Goal: Use online tool/utility: Use online tool/utility

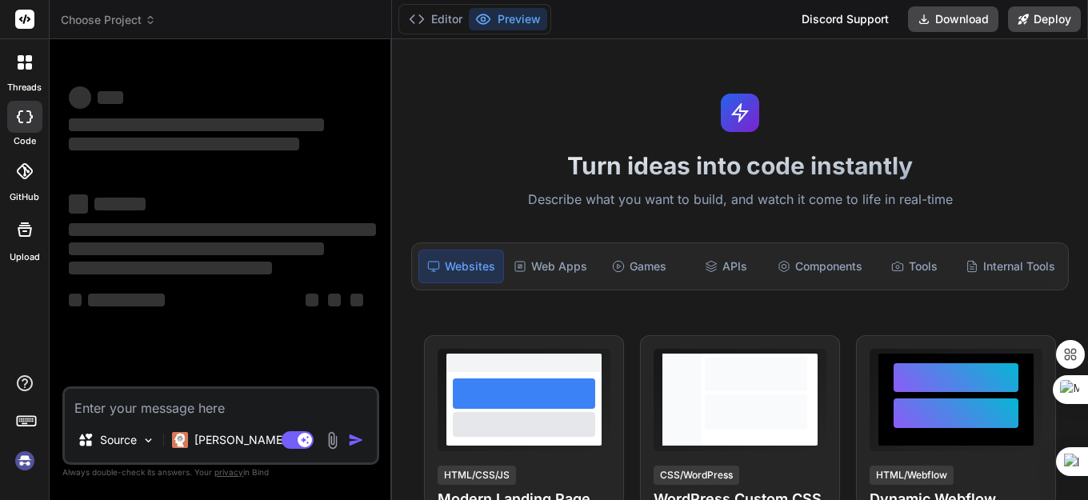
type textarea "x"
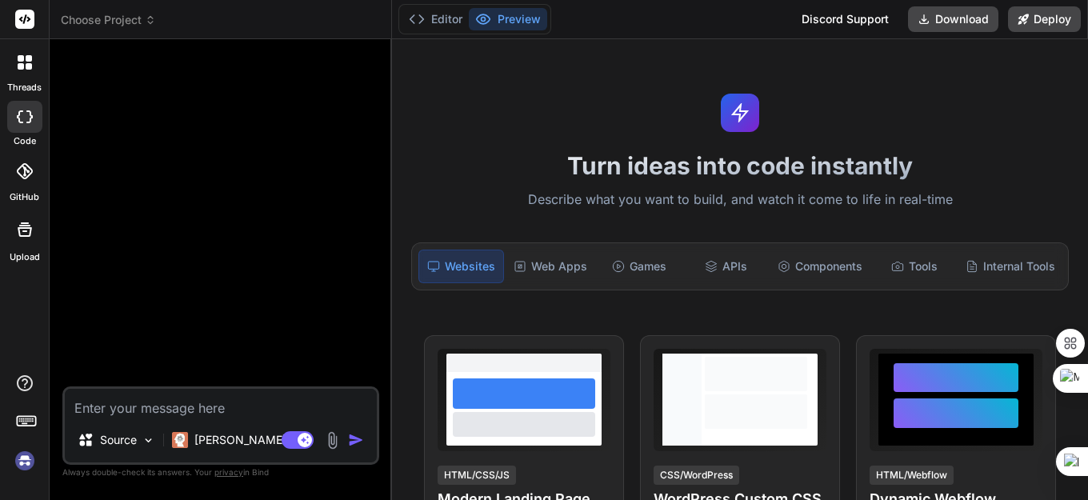
click at [185, 409] on textarea at bounding box center [221, 403] width 312 height 29
paste textarea "//+------------------------------------------------------------------+ //| LOR …"
type textarea "//+------------------------------------------------------------------+ //| LOR …"
type textarea "x"
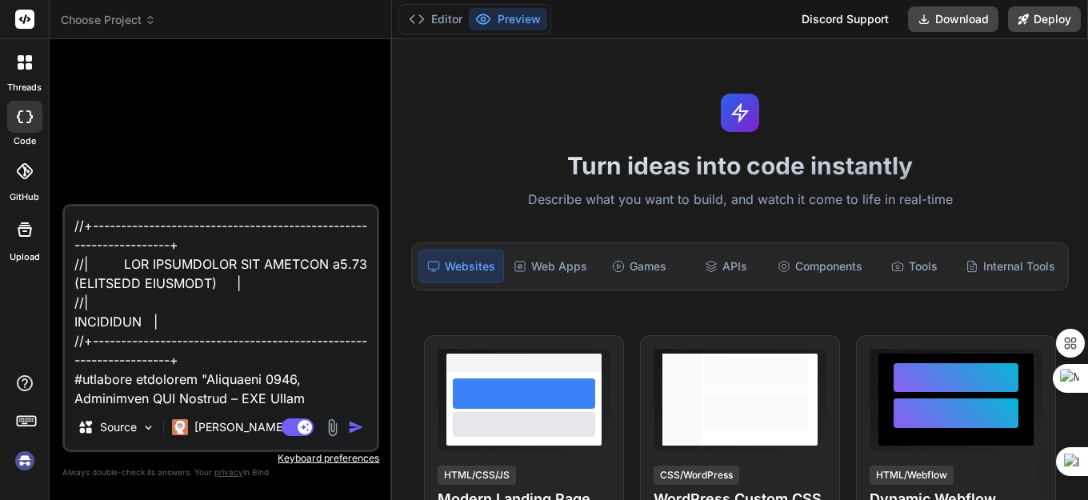
scroll to position [35419, 0]
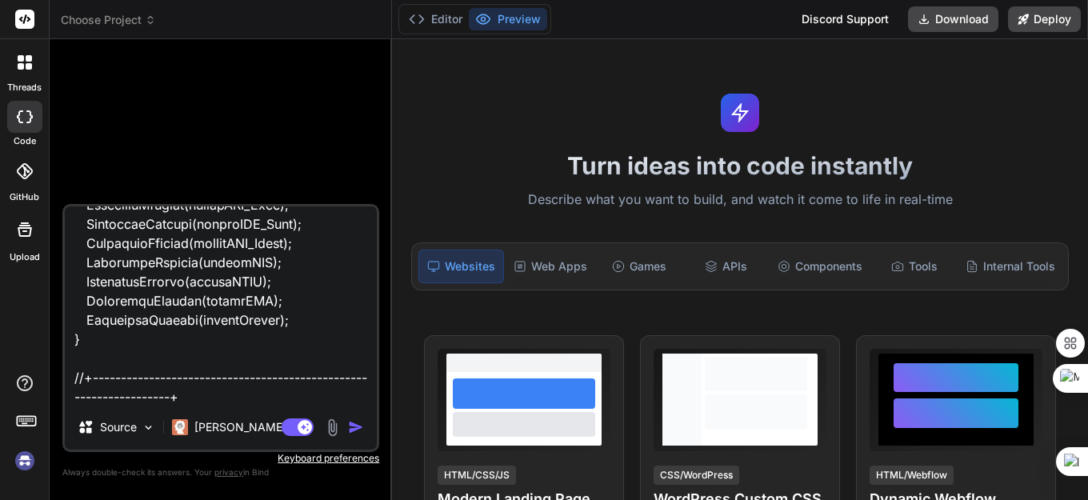
paste textarea "undeclared identifier SMC = KAORI VERSI TERBARU UPDATE.mq5 277 4 ')' - expressi…"
type textarea "//+------------------------------------------------------------------+ //| LOR …"
type textarea "x"
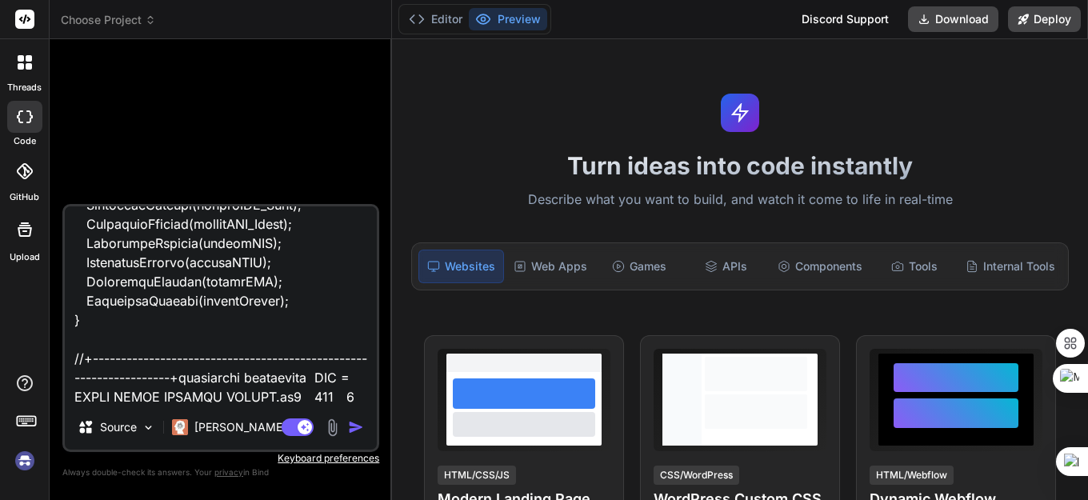
scroll to position [36148, 0]
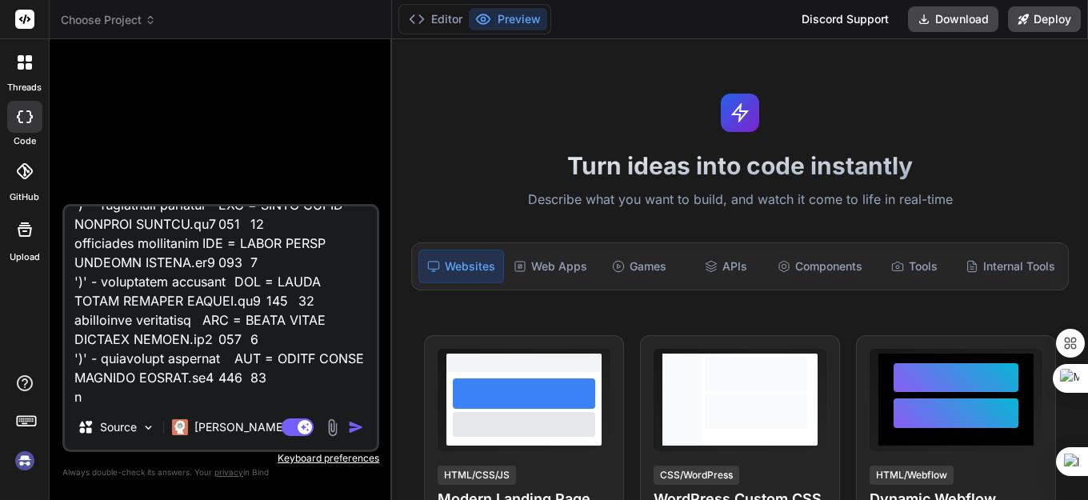
type textarea "//+------------------------------------------------------------------+ //| LOR …"
type textarea "x"
type textarea "//+------------------------------------------------------------------+ //| LOR …"
type textarea "x"
type textarea "//+------------------------------------------------------------------+ //| LOR …"
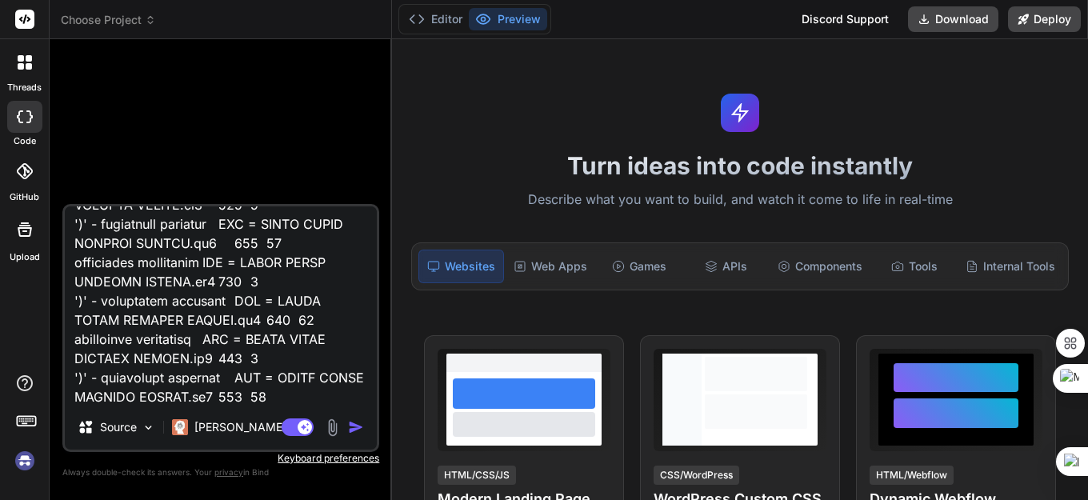
type textarea "x"
type textarea "//+------------------------------------------------------------------+ //| LOR …"
type textarea "x"
type textarea "//+------------------------------------------------------------------+ //| LOR …"
type textarea "x"
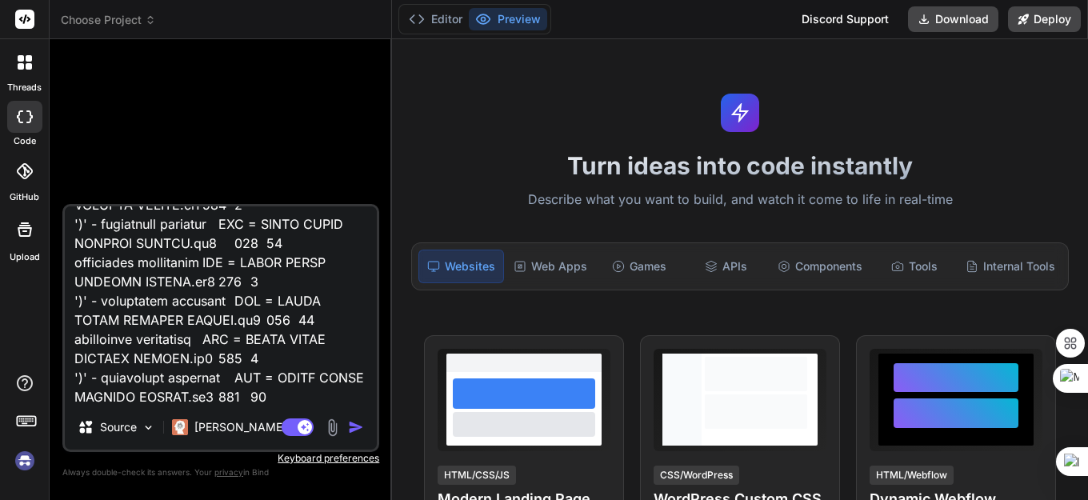
type textarea "//+------------------------------------------------------------------+ //| LOR …"
type textarea "x"
type textarea "//+------------------------------------------------------------------+ //| LOR …"
type textarea "x"
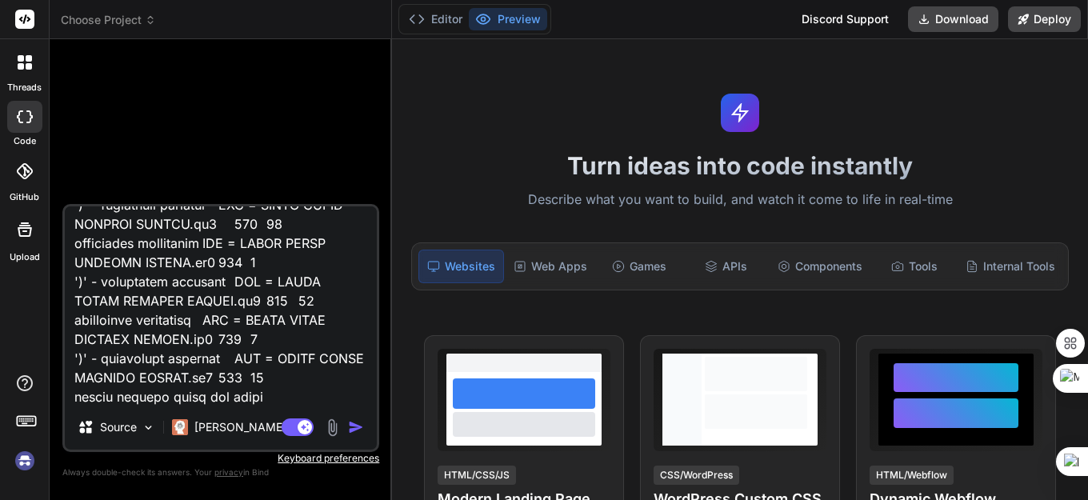
type textarea "//+------------------------------------------------------------------+ //| LOR …"
type textarea "x"
type textarea "//+------------------------------------------------------------------+ //| LOR …"
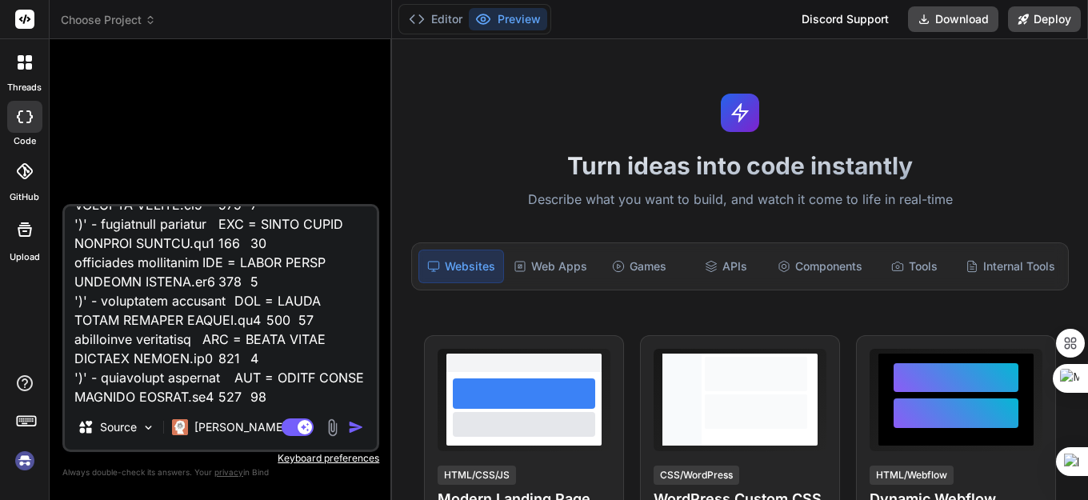
type textarea "x"
type textarea "//+------------------------------------------------------------------+ //| LOR …"
type textarea "x"
type textarea "//+------------------------------------------------------------------+ //| LOR …"
type textarea "x"
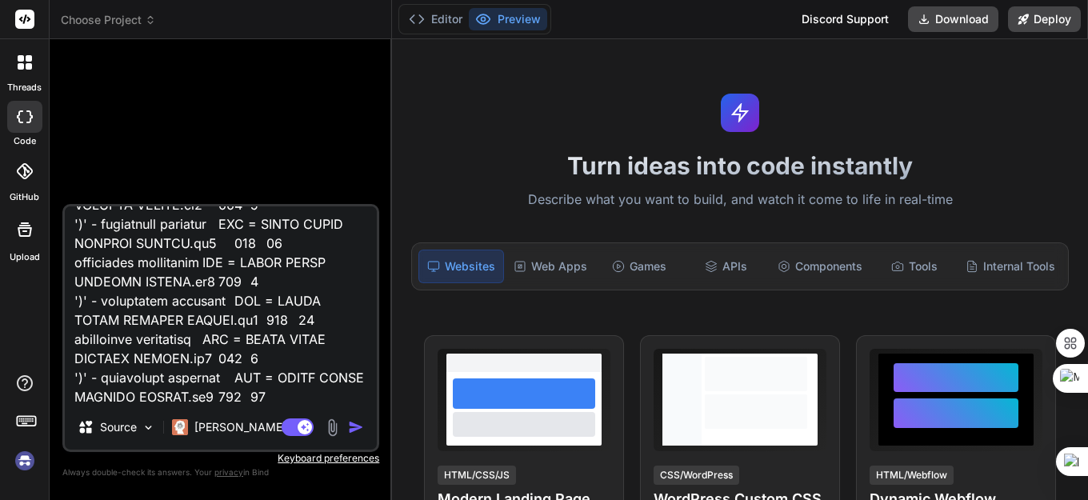
type textarea "//+------------------------------------------------------------------+ //| LOR …"
type textarea "x"
type textarea "//+------------------------------------------------------------------+ //| LOR …"
type textarea "x"
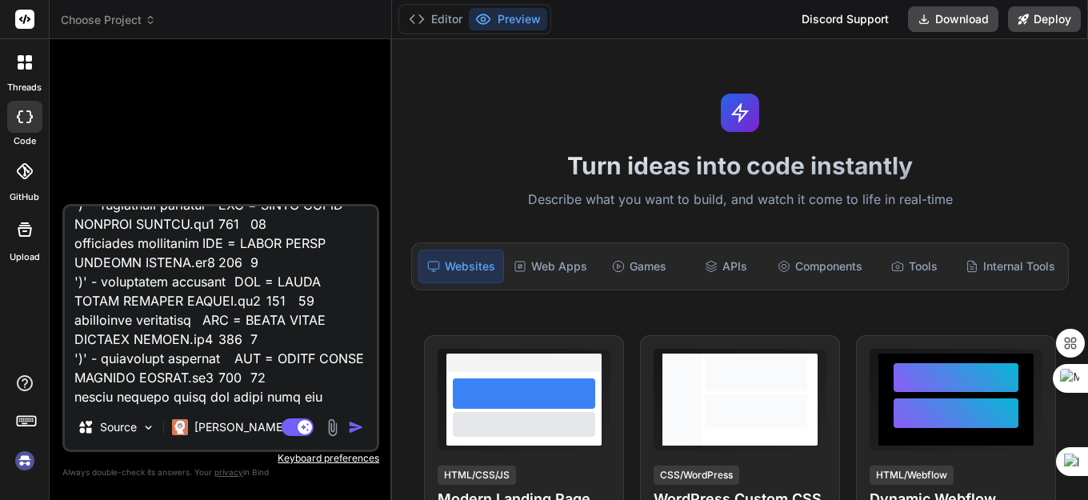
type textarea "//+------------------------------------------------------------------+ //| LOR …"
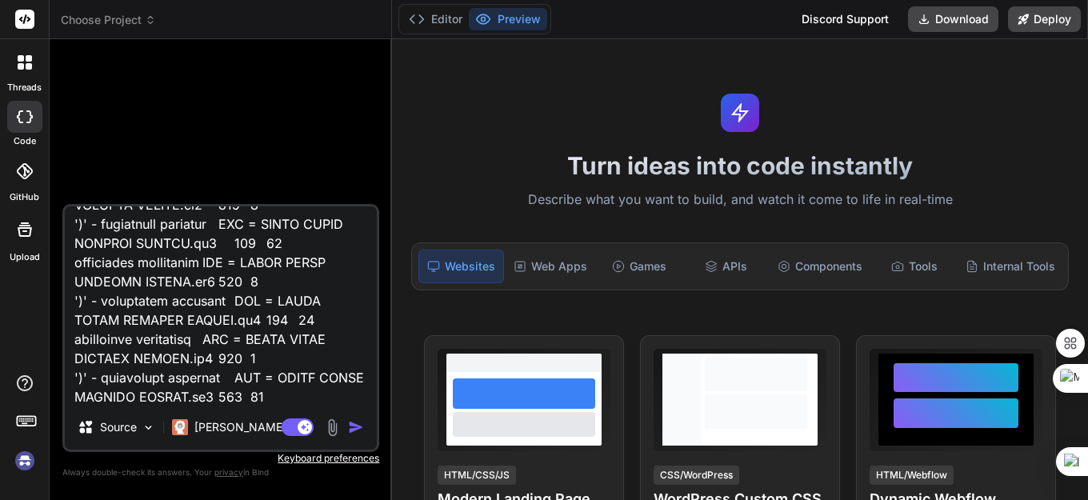
type textarea "x"
type textarea "//+------------------------------------------------------------------+ //| LOR …"
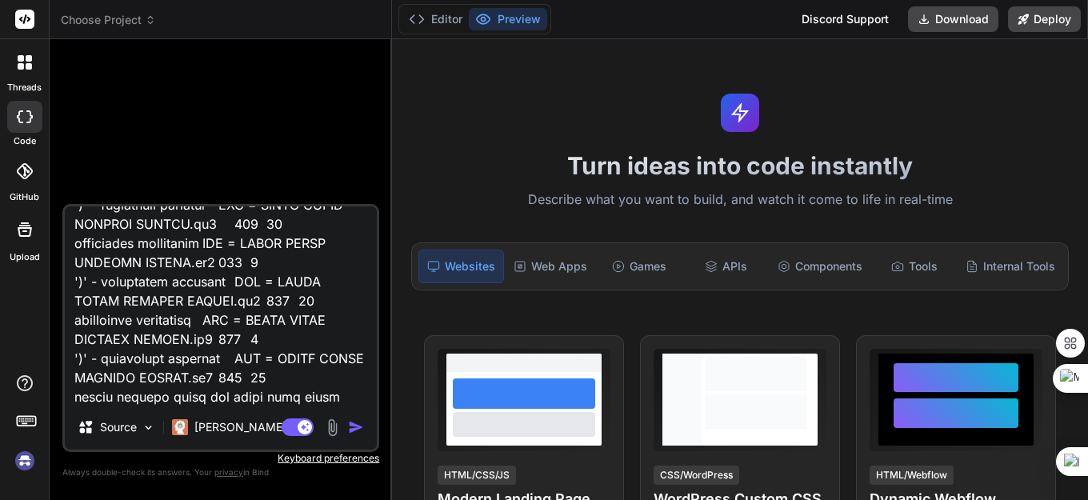
type textarea "x"
type textarea "//+------------------------------------------------------------------+ //| LOR …"
click at [354, 431] on img "button" at bounding box center [356, 427] width 16 height 16
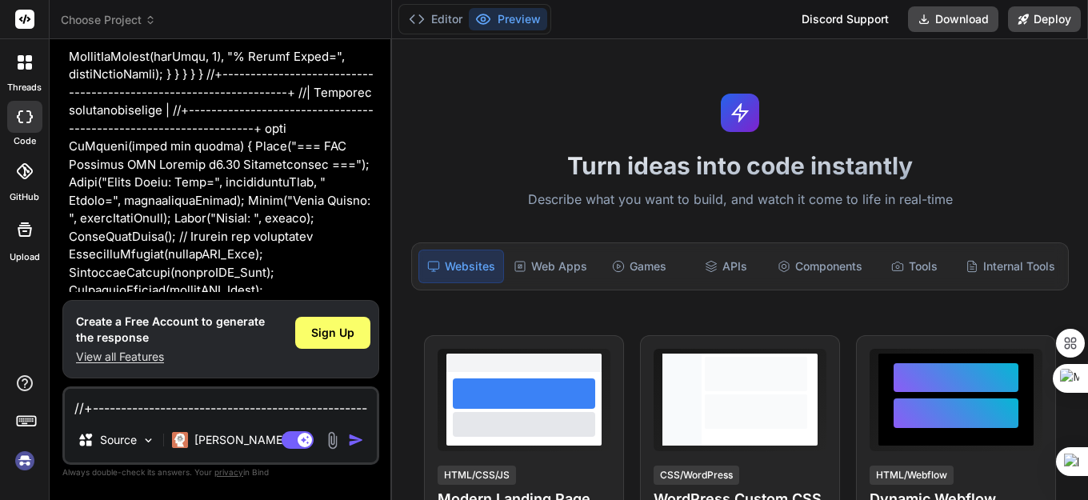
scroll to position [16758, 0]
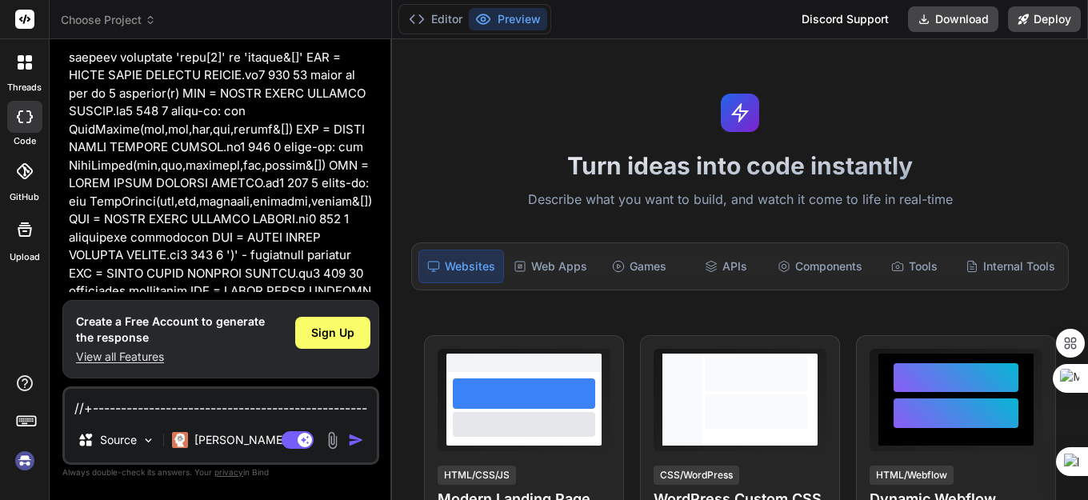
click at [24, 462] on img at bounding box center [24, 460] width 27 height 27
type textarea "x"
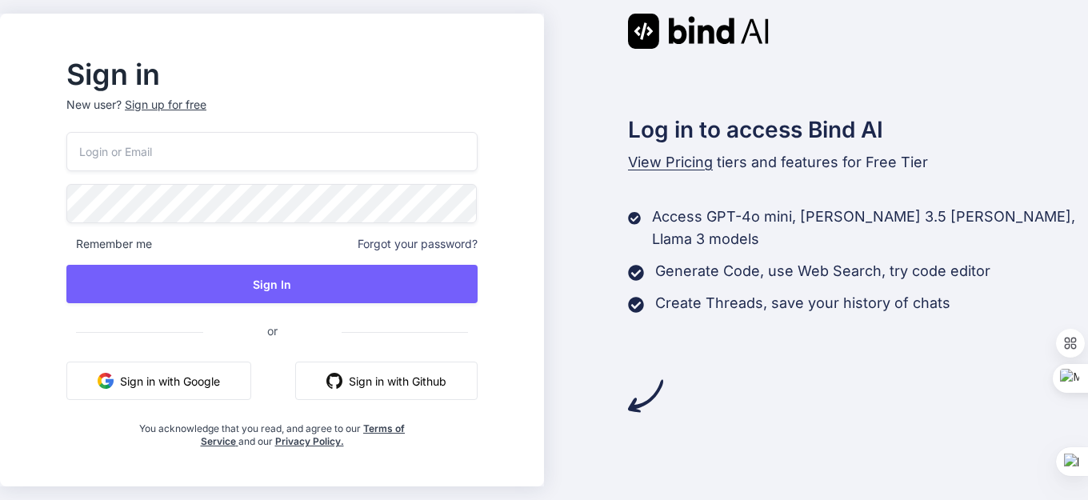
click at [214, 382] on button "Sign in with Google" at bounding box center [158, 381] width 185 height 38
drag, startPoint x: 211, startPoint y: 381, endPoint x: 225, endPoint y: 384, distance: 14.0
click at [217, 382] on button "Sign in with Google" at bounding box center [158, 381] width 185 height 38
click at [200, 154] on input "email" at bounding box center [271, 151] width 411 height 39
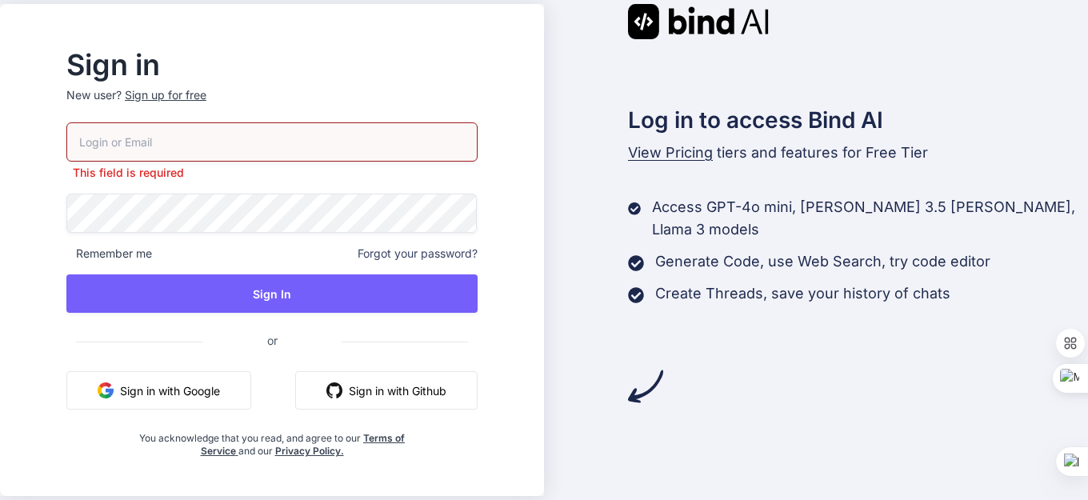
click at [233, 384] on button "Sign in with Google" at bounding box center [158, 390] width 185 height 38
